Goal: Transaction & Acquisition: Purchase product/service

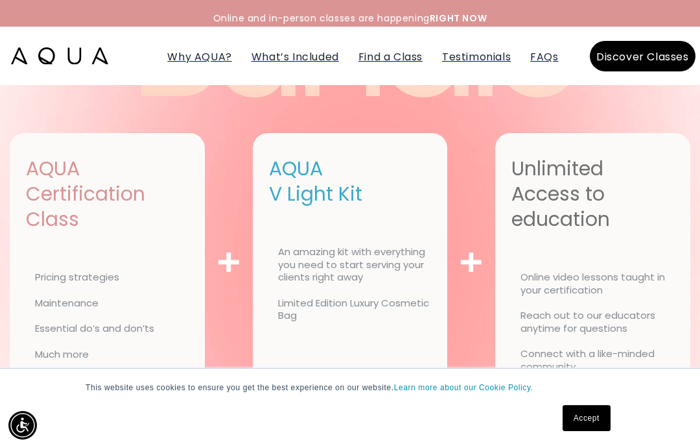
scroll to position [3374, 0]
click at [379, 47] on div "Why AQUA? What’s Included Find a Class Testimonials FAQs" at bounding box center [350, 55] width 441 height 21
click at [366, 62] on span "Find a Class" at bounding box center [391, 56] width 64 height 15
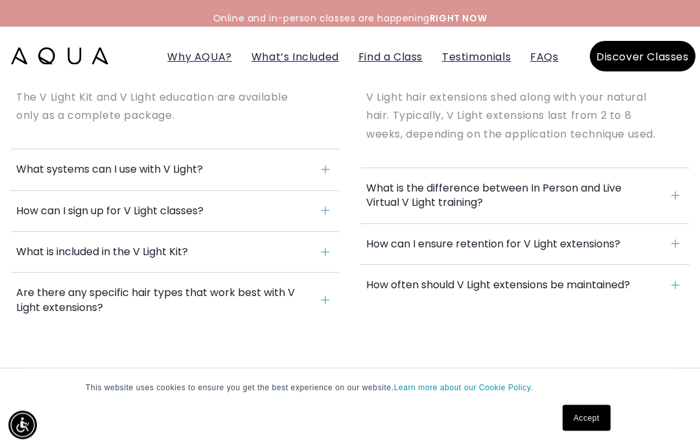
scroll to position [5702, 0]
click at [45, 245] on h4 "What is included in the V Light Kit?" at bounding box center [168, 252] width 305 height 14
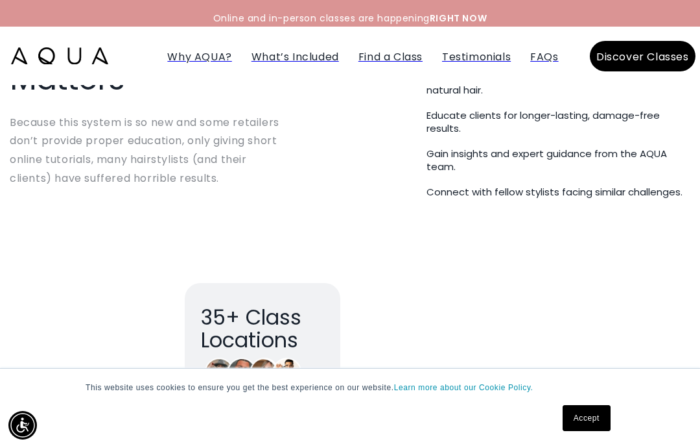
scroll to position [2376, 0]
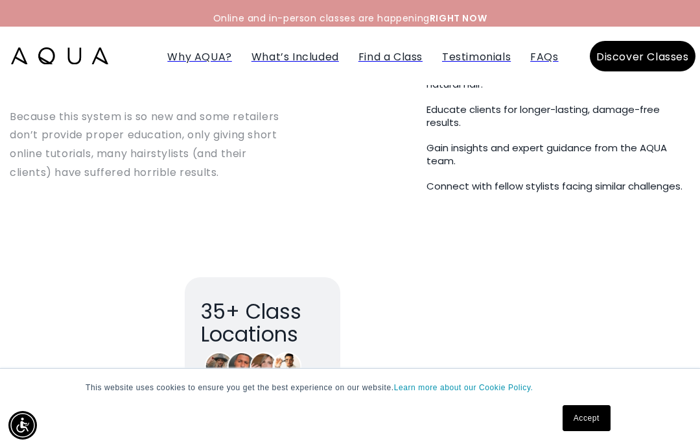
click at [53, 62] on img at bounding box center [59, 55] width 97 height 17
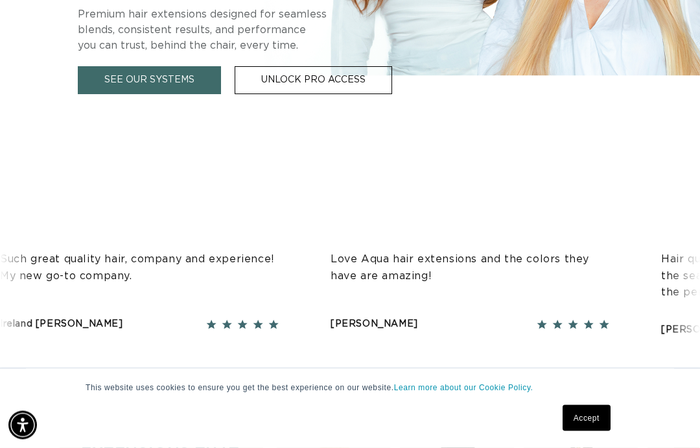
scroll to position [524, 0]
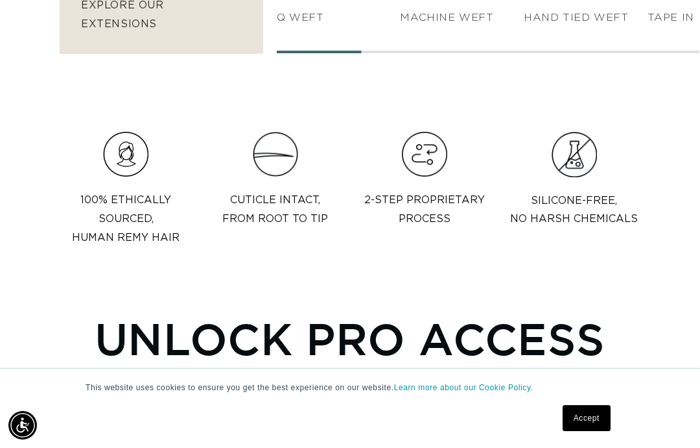
scroll to position [0, 1217]
click at [587, 431] on link "Accept" at bounding box center [587, 418] width 48 height 26
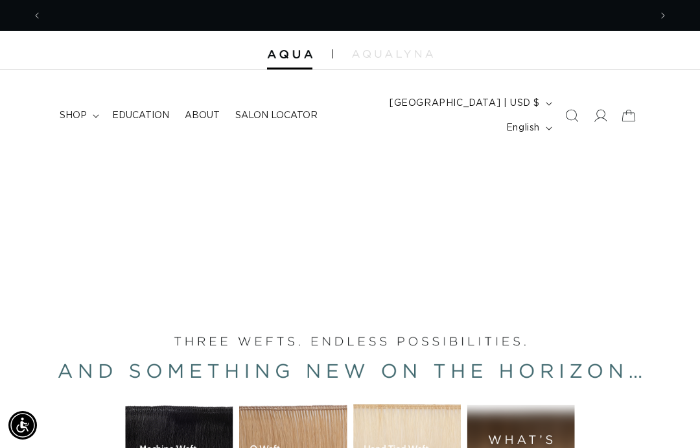
scroll to position [0, 608]
click at [78, 110] on span "shop" at bounding box center [73, 116] width 27 height 12
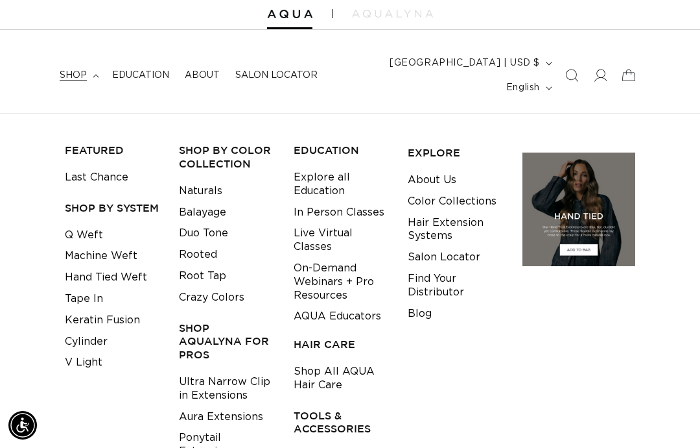
click at [88, 352] on link "V Light" at bounding box center [84, 362] width 38 height 21
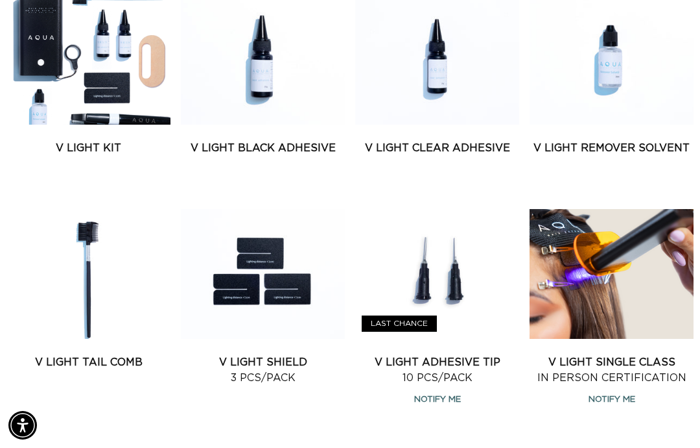
scroll to position [0, 1217]
click at [106, 140] on link "V Light Kit" at bounding box center [88, 148] width 164 height 16
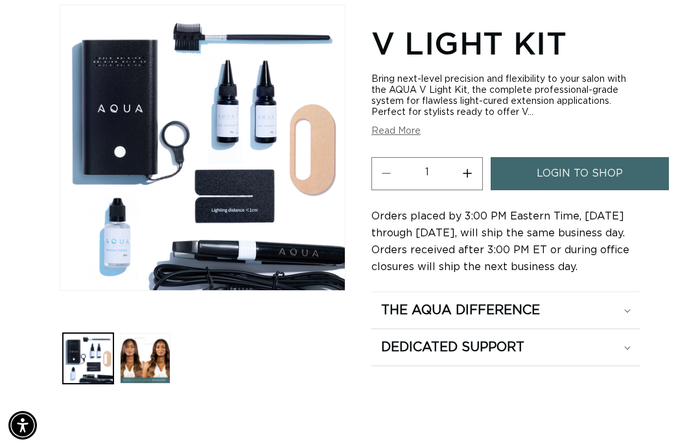
scroll to position [165, 0]
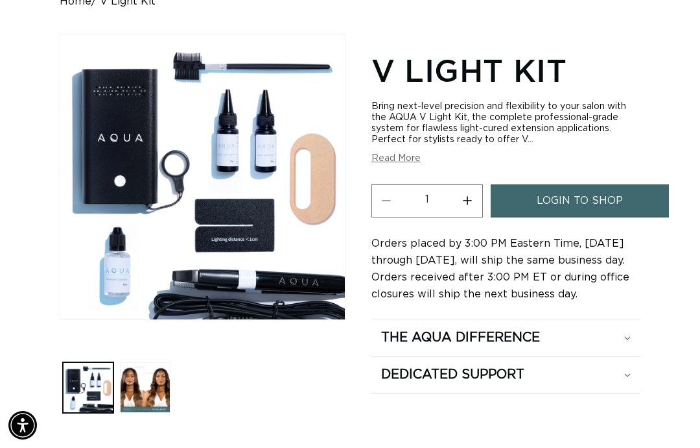
click at [563, 184] on span "login to shop" at bounding box center [580, 200] width 86 height 33
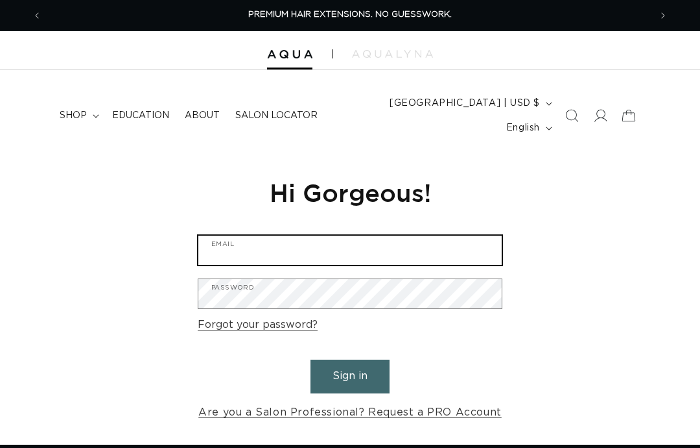
click at [383, 235] on input "Email" at bounding box center [350, 249] width 304 height 29
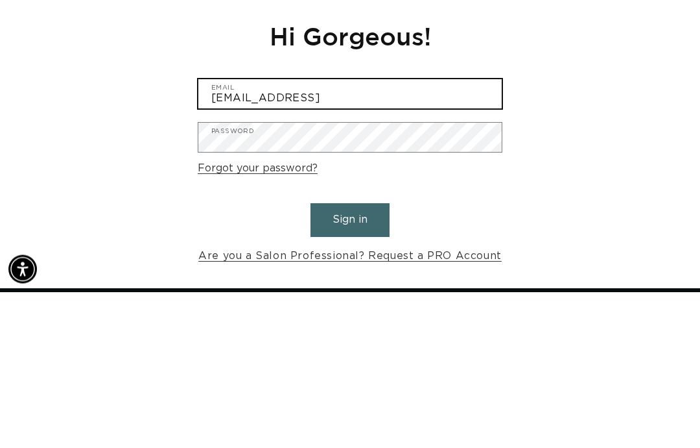
scroll to position [0, 1217]
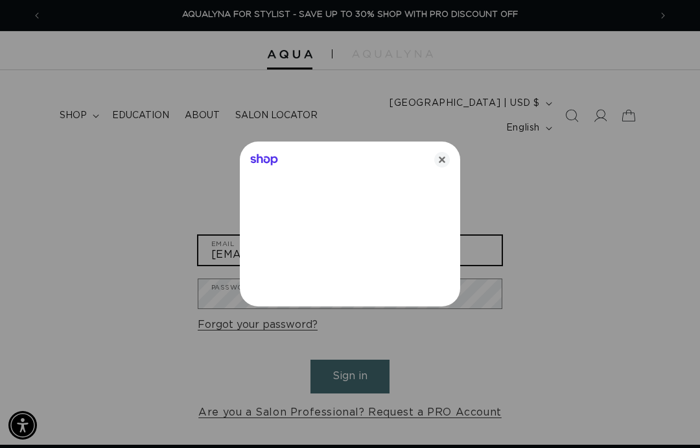
type input "[EMAIL_ADDRESS][DOMAIN_NAME]"
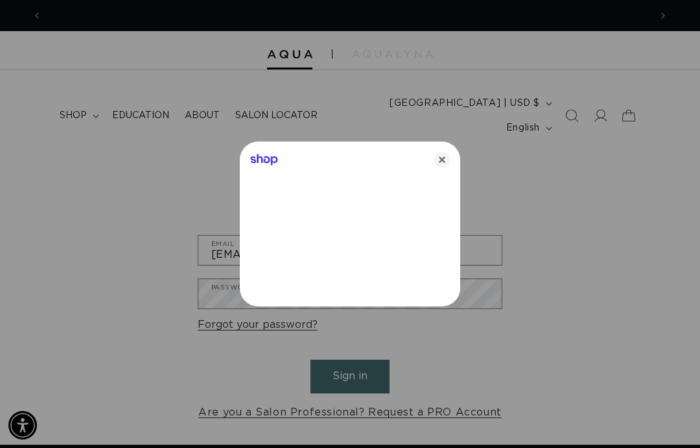
scroll to position [0, 608]
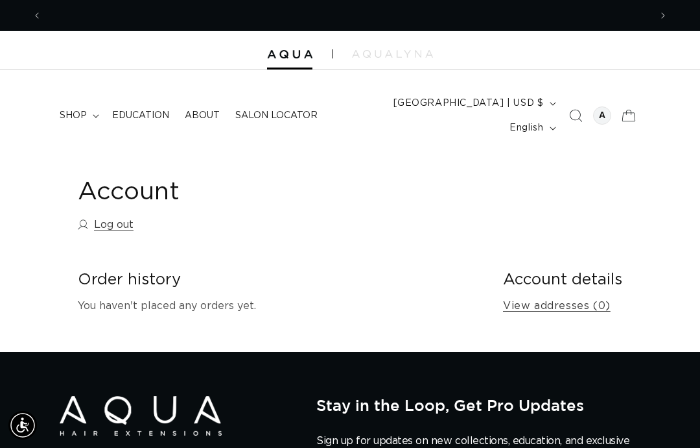
scroll to position [0, 608]
click at [97, 102] on summary "shop" at bounding box center [78, 115] width 53 height 27
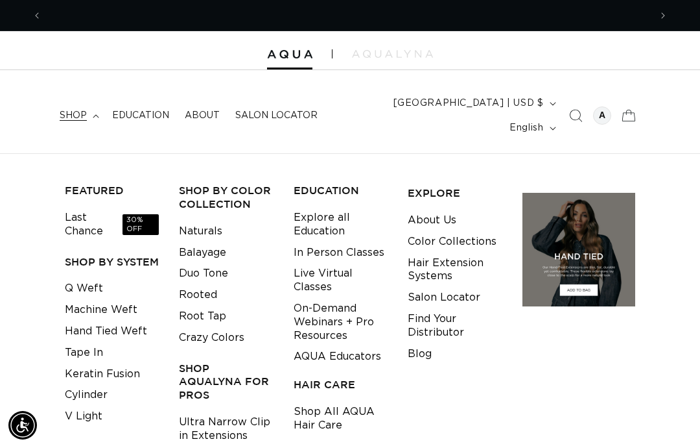
scroll to position [0, 1217]
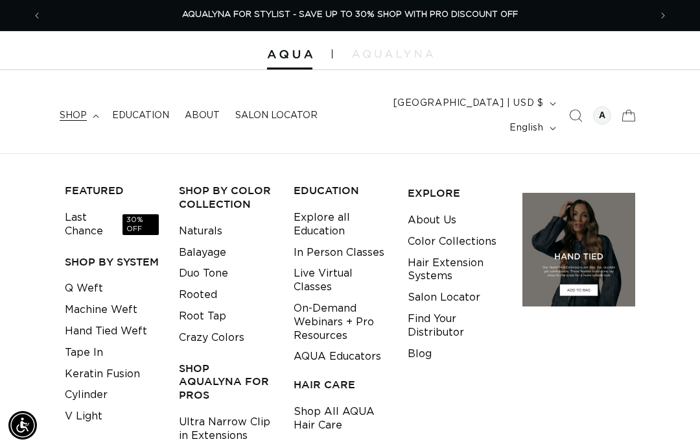
click at [92, 405] on link "V Light" at bounding box center [84, 415] width 38 height 21
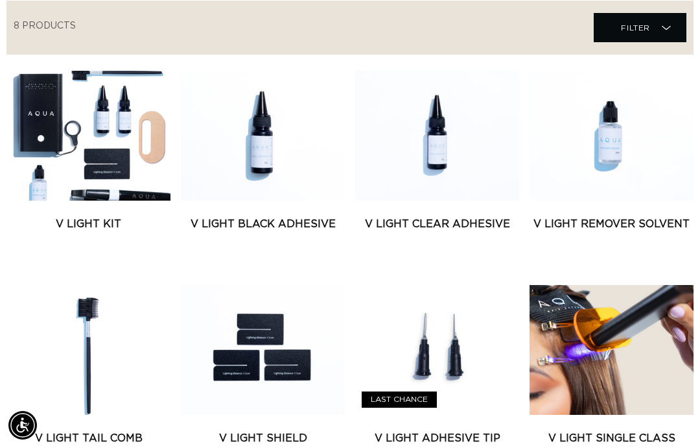
scroll to position [483, 0]
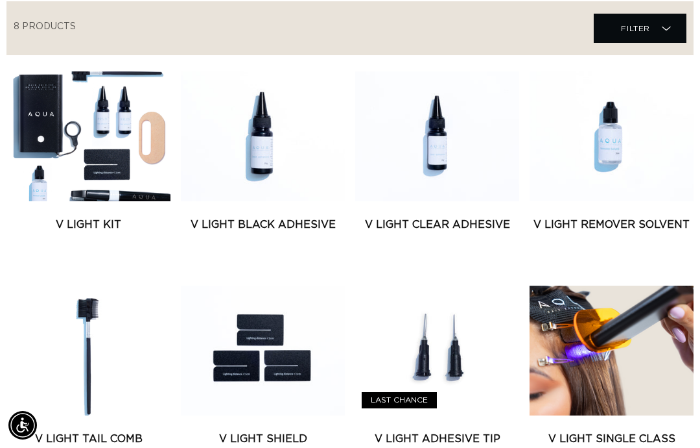
click at [106, 217] on link "V Light Kit" at bounding box center [88, 225] width 164 height 16
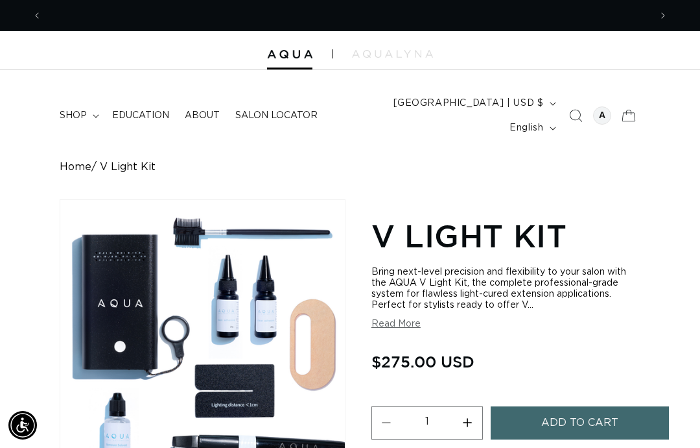
scroll to position [0, 608]
